Goal: Ask a question

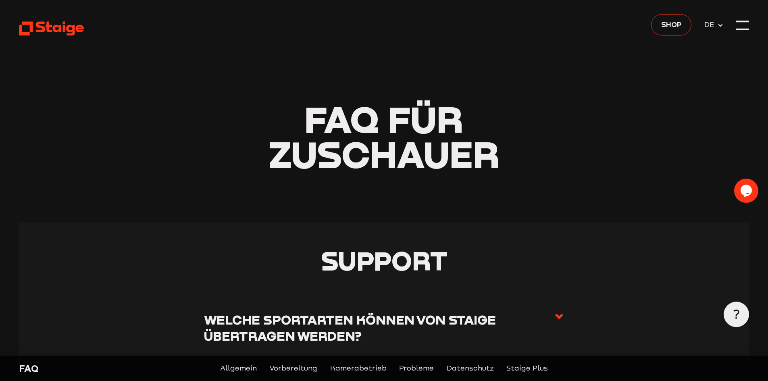
click at [48, 21] on icon at bounding box center [51, 29] width 65 height 16
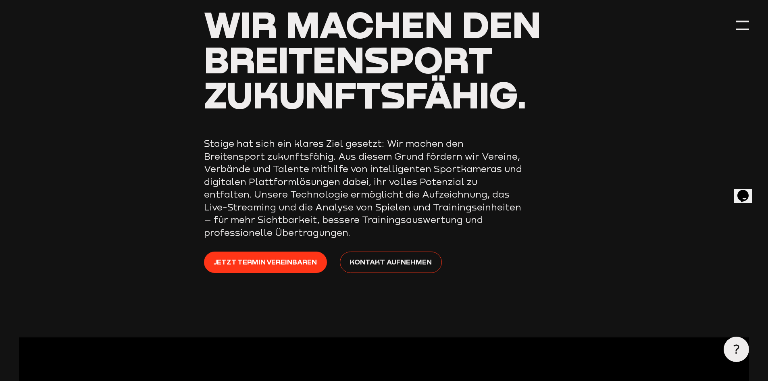
scroll to position [81, 0]
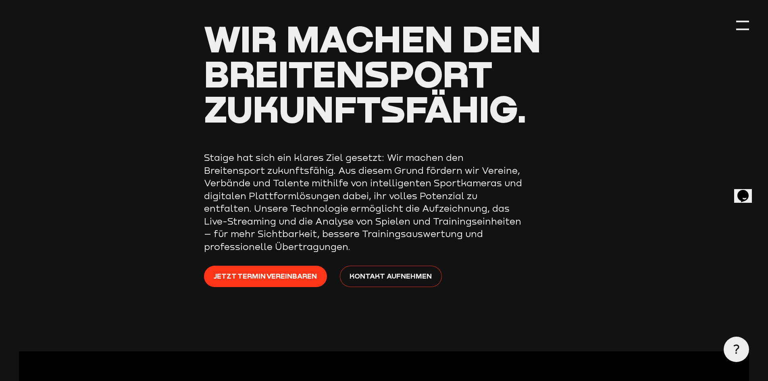
click at [385, 278] on span "Kontakt aufnehmen" at bounding box center [390, 275] width 82 height 11
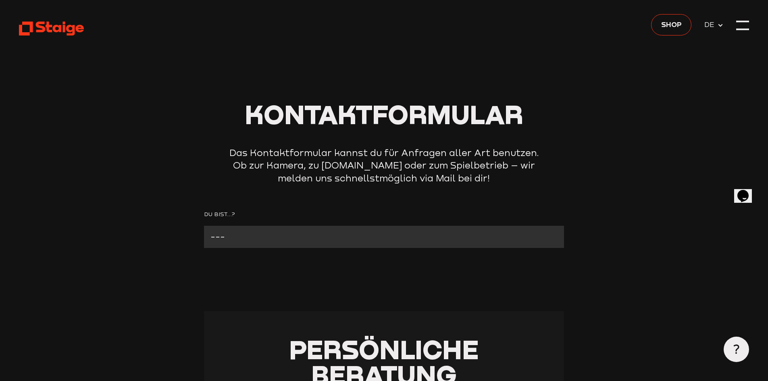
click at [353, 239] on select "--- Verein mit Kamera Verein ohne Kamera Fan Andere" at bounding box center [384, 237] width 360 height 22
select select "Verein mit Kamera"
click at [204, 226] on select "--- Verein mit Kamera Verein ohne Kamera Fan Andere" at bounding box center [384, 237] width 360 height 22
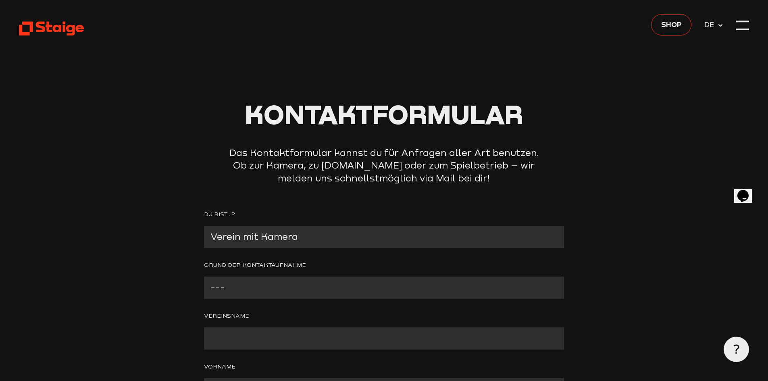
click at [299, 286] on select "--- Problem mit der Kamera Wir benötigen technischen Support Bitte um Rückruf A…" at bounding box center [384, 287] width 360 height 22
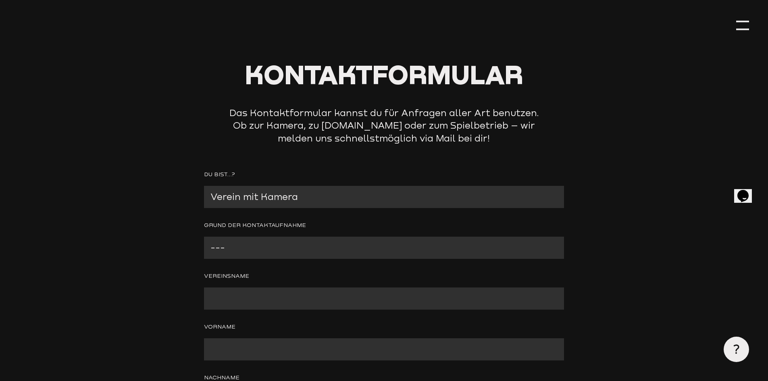
scroll to position [40, 0]
click at [299, 236] on p "Grund der Kontaktaufnahme --- Problem mit der Kamera Wir benötigen technischen …" at bounding box center [384, 239] width 360 height 38
click at [297, 250] on select "--- Problem mit der Kamera Wir benötigen technischen Support Bitte um Rückruf A…" at bounding box center [384, 247] width 360 height 22
select select "Problem mit der Kamera"
click at [204, 237] on select "--- Problem mit der Kamera Wir benötigen technischen Support Bitte um Rückruf A…" at bounding box center [384, 247] width 360 height 22
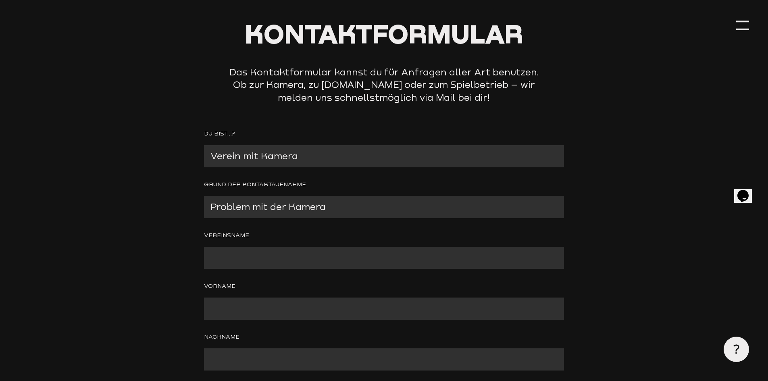
click at [282, 261] on input "Contact form" at bounding box center [384, 258] width 360 height 22
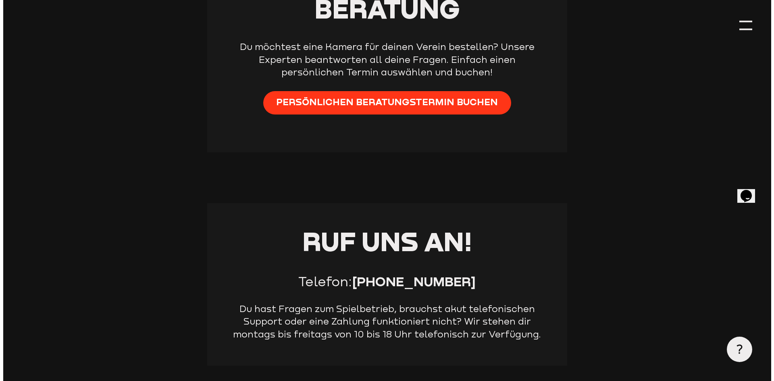
scroll to position [806, 0]
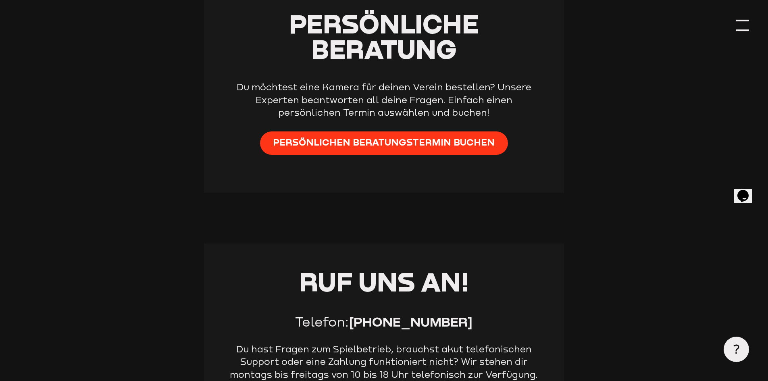
click at [743, 25] on div at bounding box center [742, 25] width 13 height 13
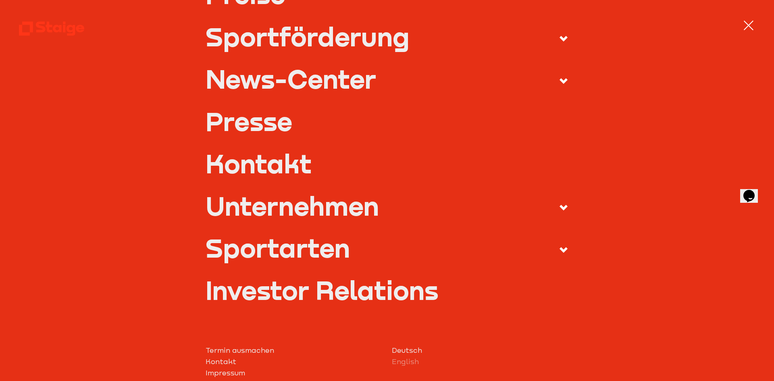
scroll to position [282, 0]
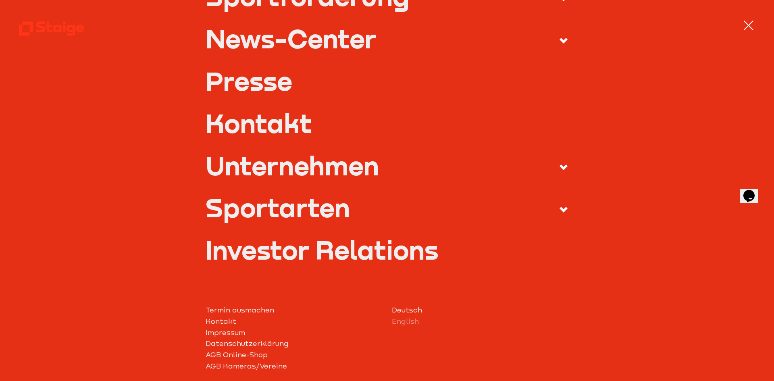
click at [219, 319] on link "Kontakt" at bounding box center [293, 321] width 177 height 11
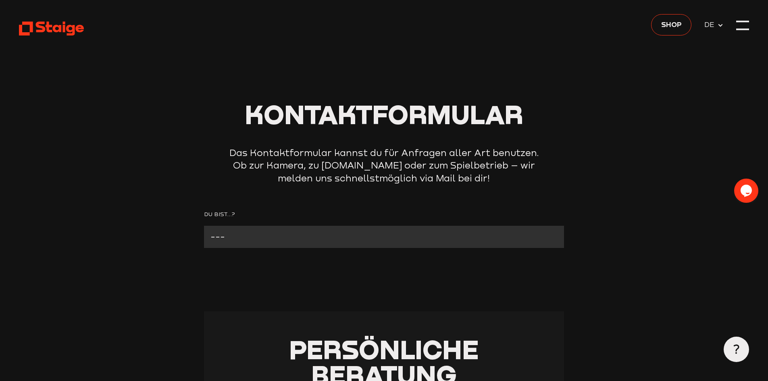
click at [266, 237] on select "--- Verein mit Kamera Verein ohne Kamera Fan Andere" at bounding box center [384, 237] width 360 height 22
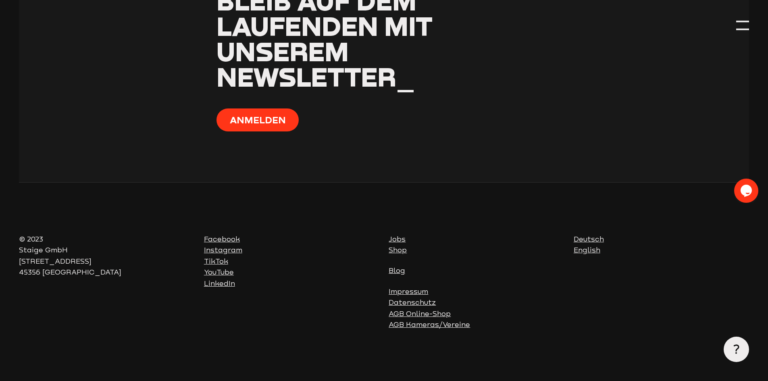
scroll to position [823, 0]
